Goal: Information Seeking & Learning: Find specific fact

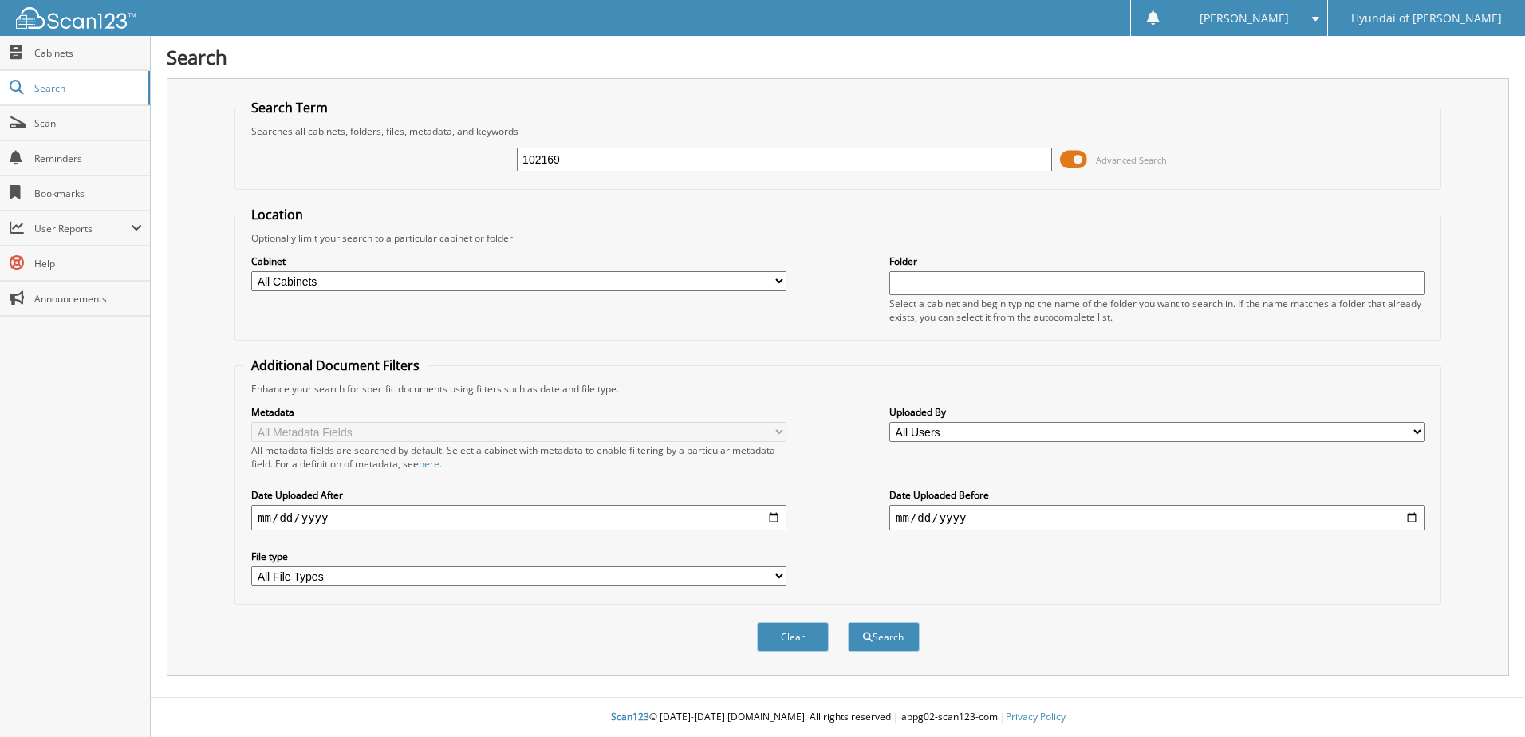
type input "102169"
click at [848, 622] on button "Search" at bounding box center [884, 637] width 72 height 30
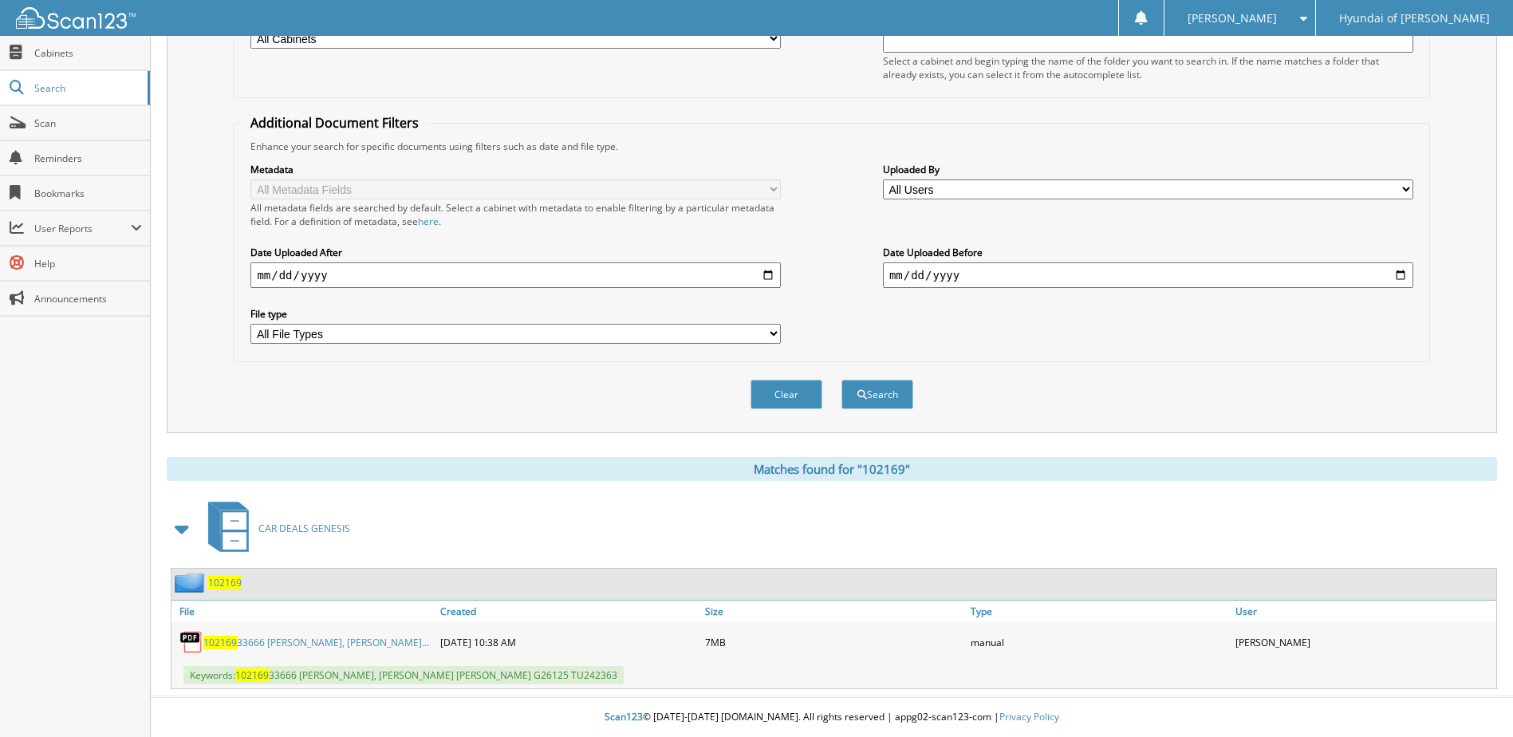
scroll to position [243, 0]
click at [341, 644] on link "102169 33666 [PERSON_NAME], [PERSON_NAME]..." at bounding box center [316, 643] width 226 height 14
click at [600, 675] on span "Keywords: 102169 33666 MADHU, NARAYANAN BALAKRISHNAN, ANITHA G26125 TU242363" at bounding box center [403, 675] width 440 height 18
drag, startPoint x: 598, startPoint y: 673, endPoint x: 238, endPoint y: 686, distance: 360.7
click at [238, 686] on div "Keywords: 102169 33666 MADHU, NARAYANAN BALAKRISHNAN, ANITHA G26125 TU242363" at bounding box center [833, 675] width 1325 height 26
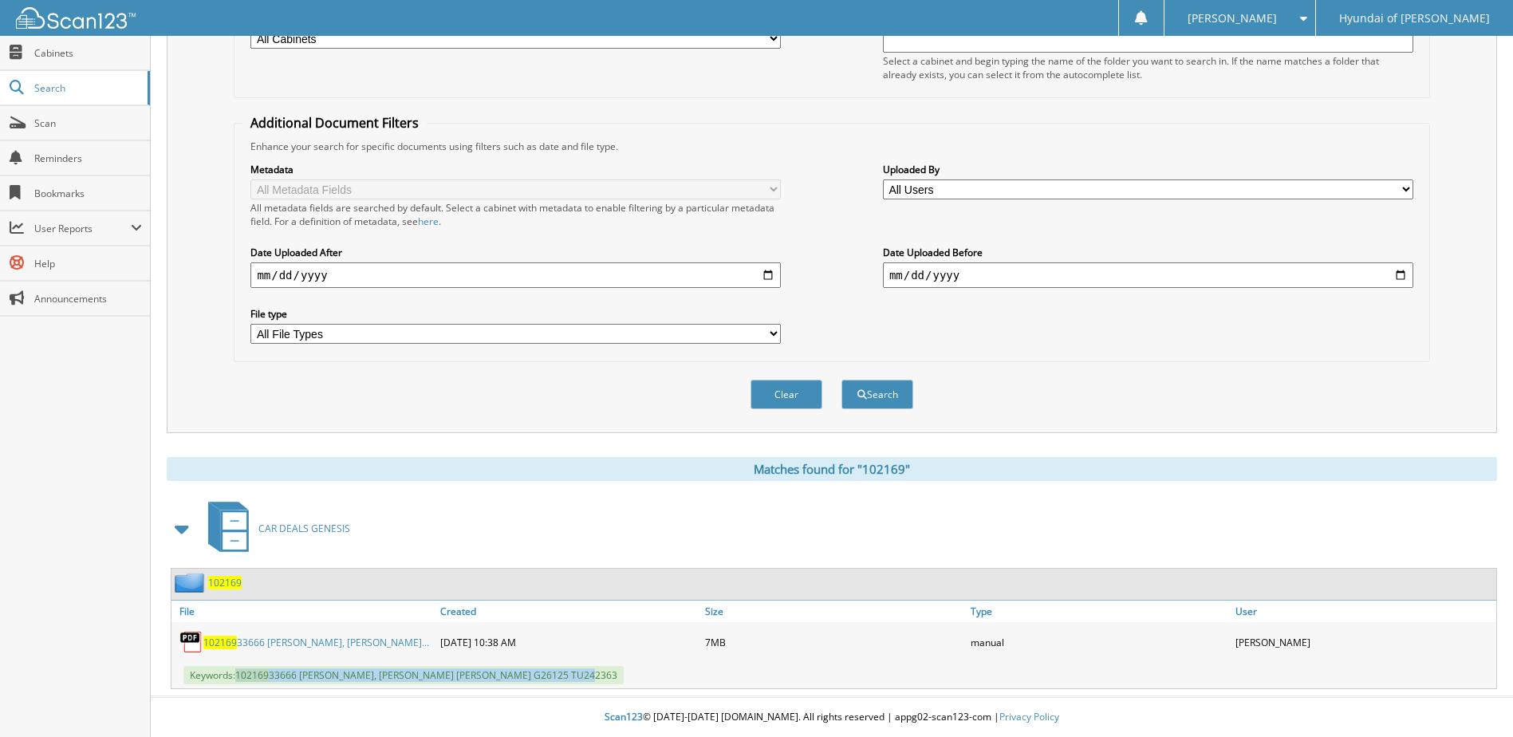
copy span "102169 33666 MADHU, NARAYANAN BALAKRISHNAN, ANITHA G26125 TU242363"
click at [49, 128] on span "Scan" at bounding box center [88, 123] width 108 height 14
